Goal: Information Seeking & Learning: Learn about a topic

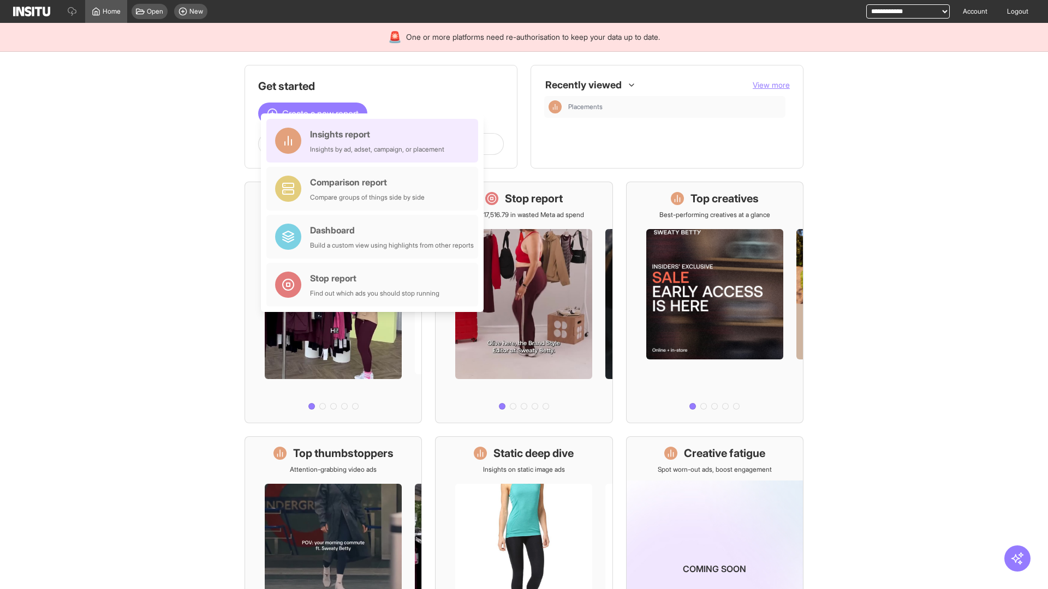
click at [375, 141] on div "Insights report Insights by ad, adset, campaign, or placement" at bounding box center [377, 141] width 134 height 26
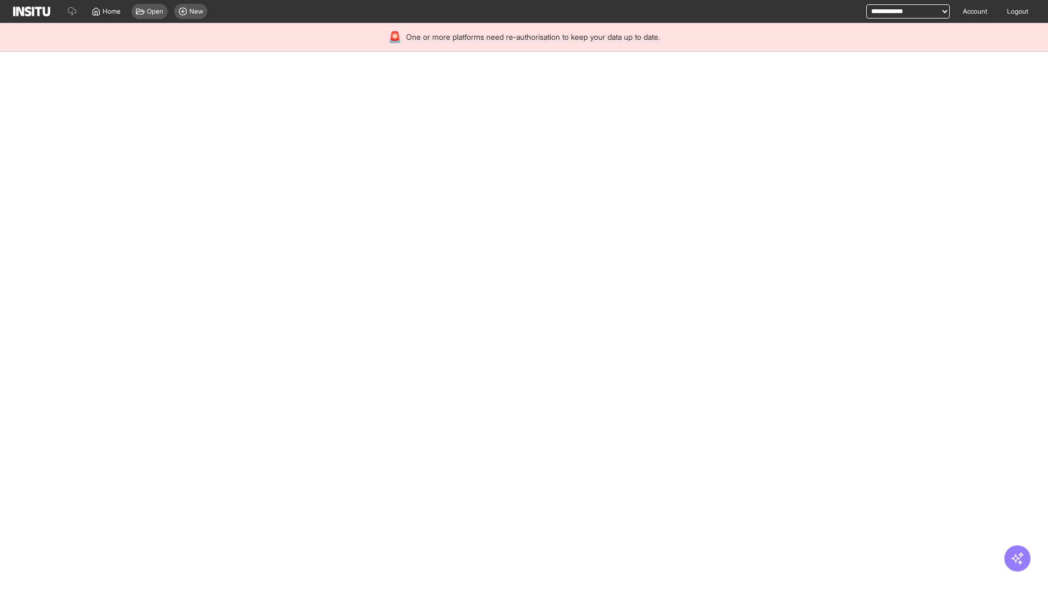
select select "**"
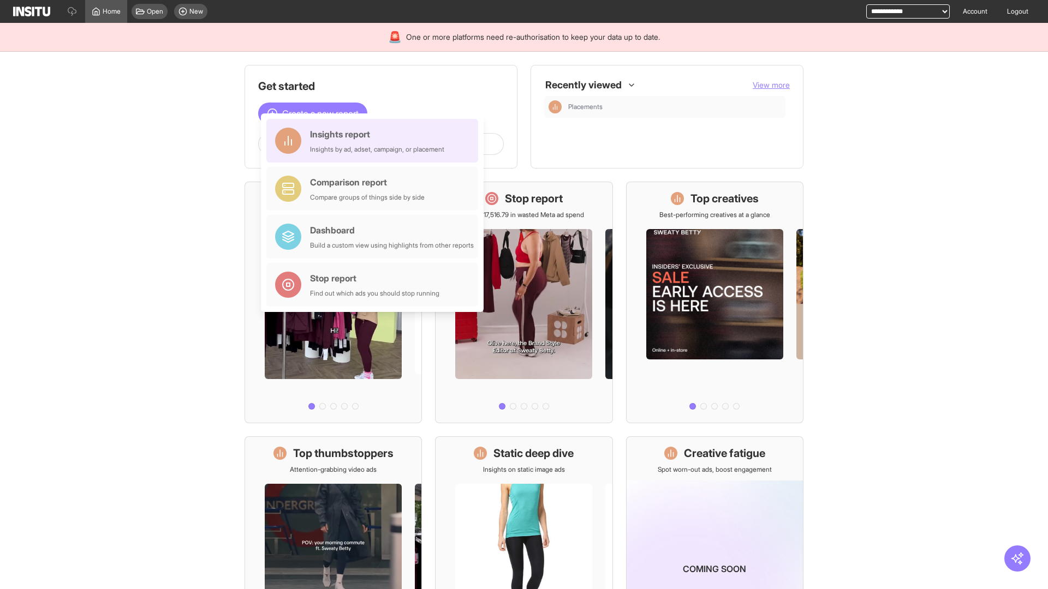
click at [375, 141] on div "Insights report Insights by ad, adset, campaign, or placement" at bounding box center [377, 141] width 134 height 26
